Goal: Transaction & Acquisition: Obtain resource

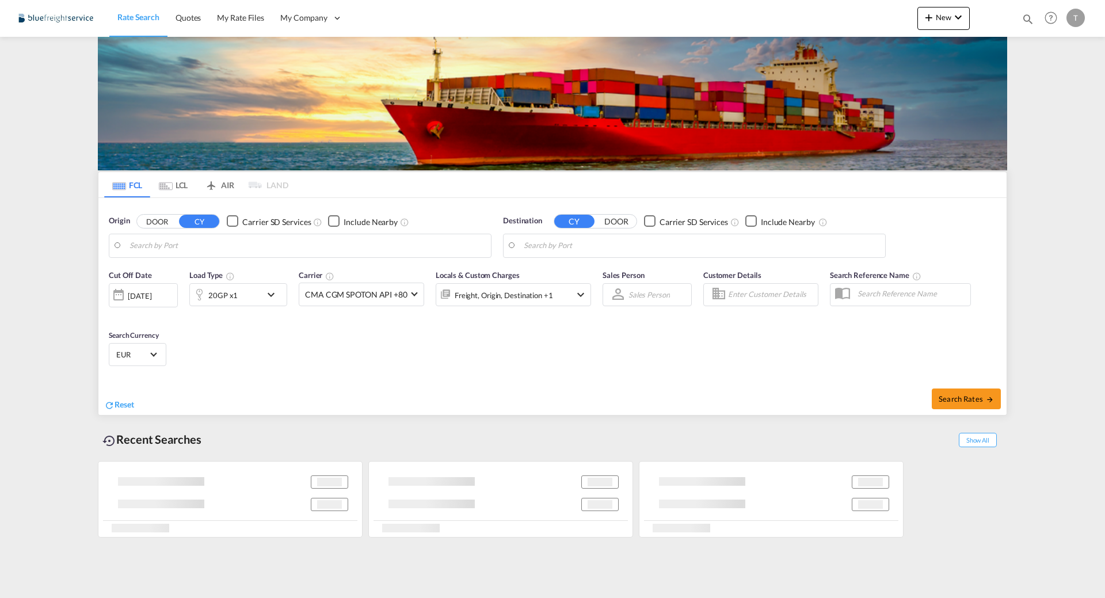
type input "[GEOGRAPHIC_DATA], IDSRG"
type input "[GEOGRAPHIC_DATA], [GEOGRAPHIC_DATA]"
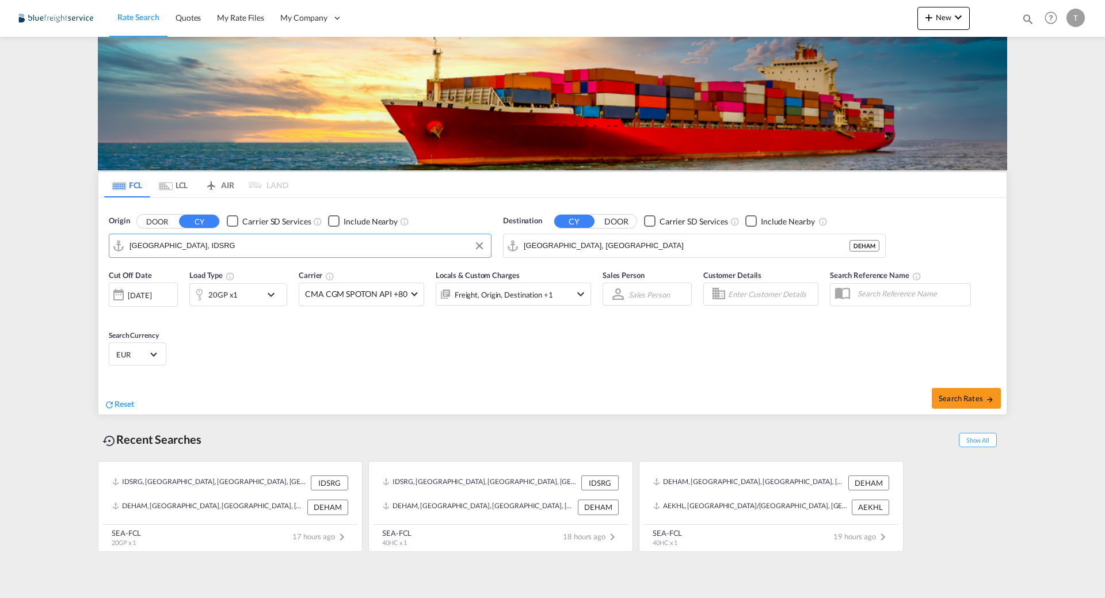
click at [260, 246] on input "[GEOGRAPHIC_DATA], IDSRG" at bounding box center [308, 245] width 356 height 17
click at [872, 246] on button "Clear Input" at bounding box center [873, 245] width 17 height 17
click at [286, 245] on input "[GEOGRAPHIC_DATA], IDSRG" at bounding box center [308, 245] width 356 height 17
click at [192, 275] on div "[GEOGRAPHIC_DATA] [GEOGRAPHIC_DATA] DEHAM" at bounding box center [218, 277] width 219 height 35
type input "[GEOGRAPHIC_DATA], [GEOGRAPHIC_DATA]"
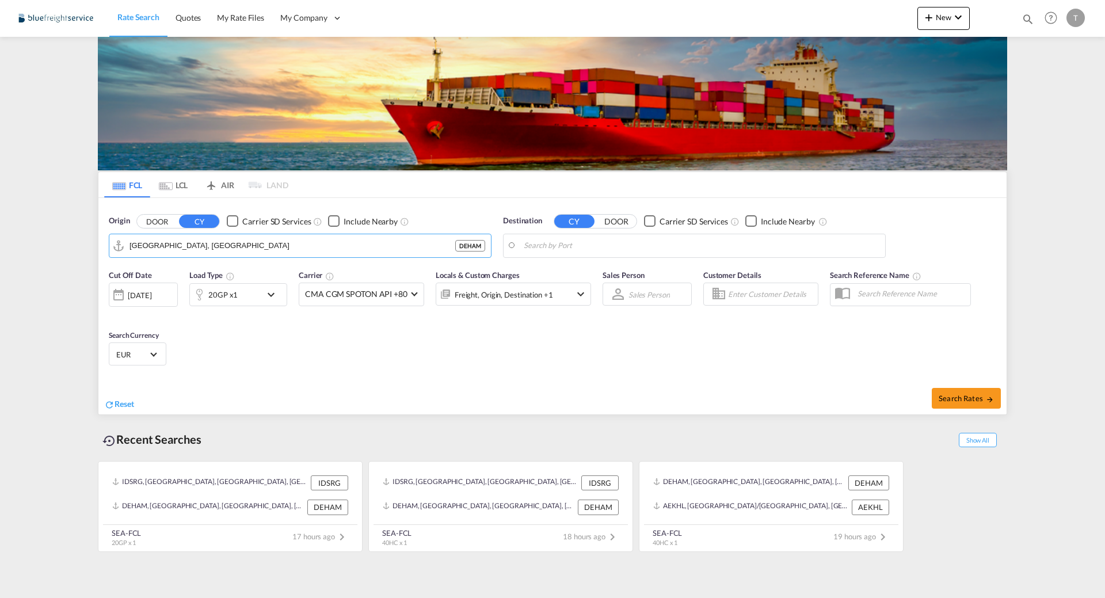
click at [577, 248] on body "Rate Search Quotes My Rate Files My Company Customers Users" at bounding box center [552, 299] width 1105 height 598
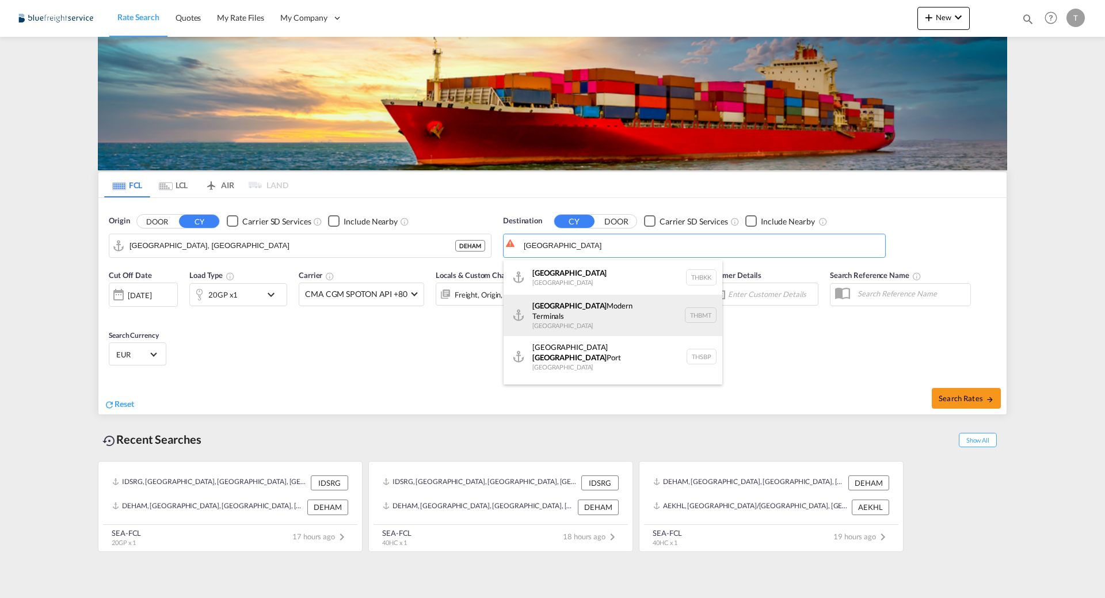
click at [584, 309] on div "[GEOGRAPHIC_DATA] [GEOGRAPHIC_DATA] THBMT" at bounding box center [613, 315] width 219 height 41
type input "[GEOGRAPHIC_DATA], THBMT"
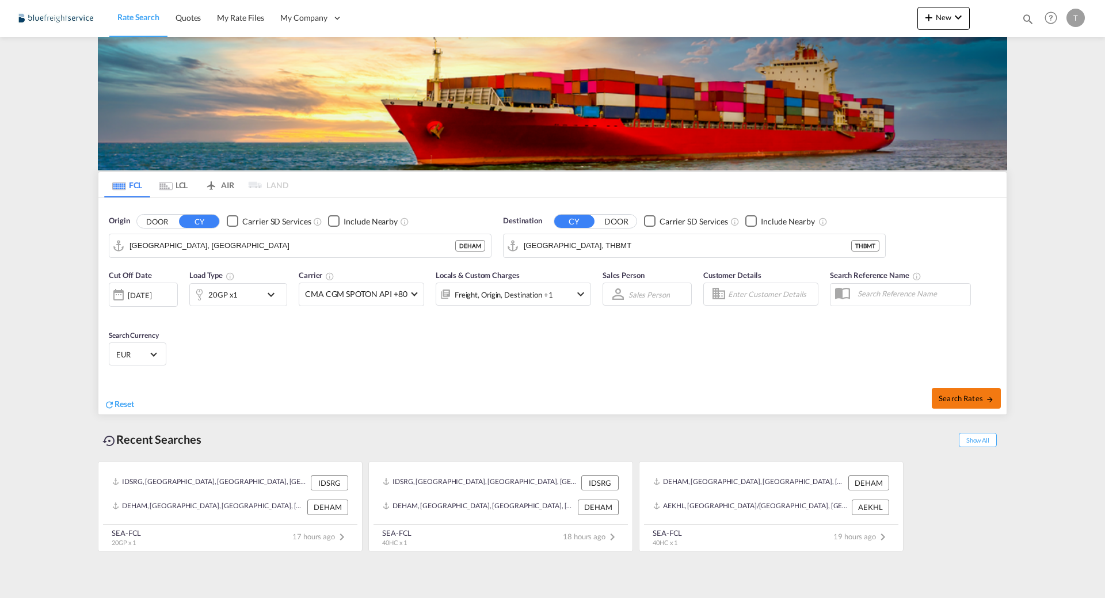
click at [982, 395] on span "Search Rates" at bounding box center [966, 398] width 55 height 9
type input "DEHAM to THBMT / [DATE]"
